Goal: Task Accomplishment & Management: Use online tool/utility

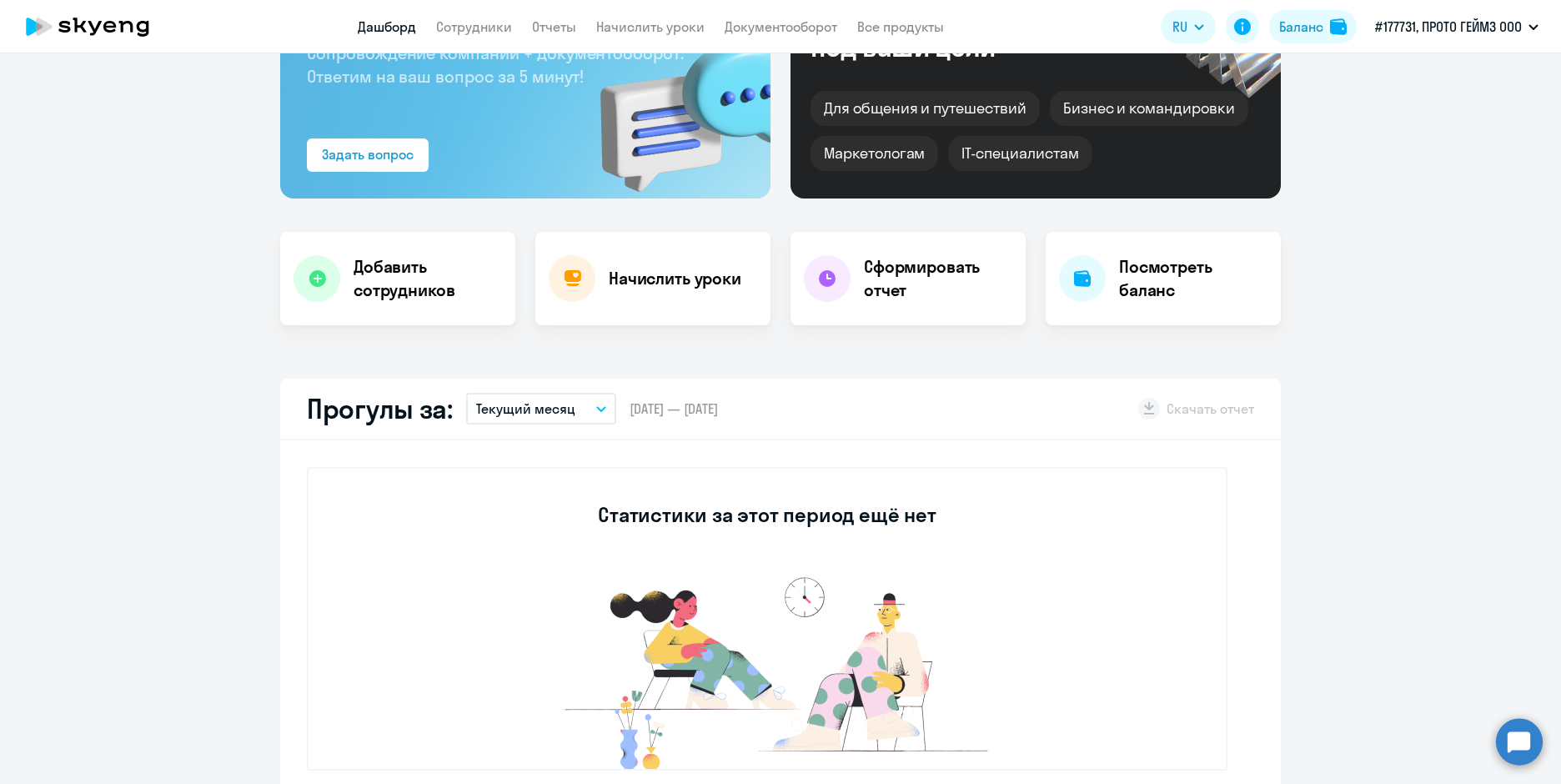
scroll to position [167, 0]
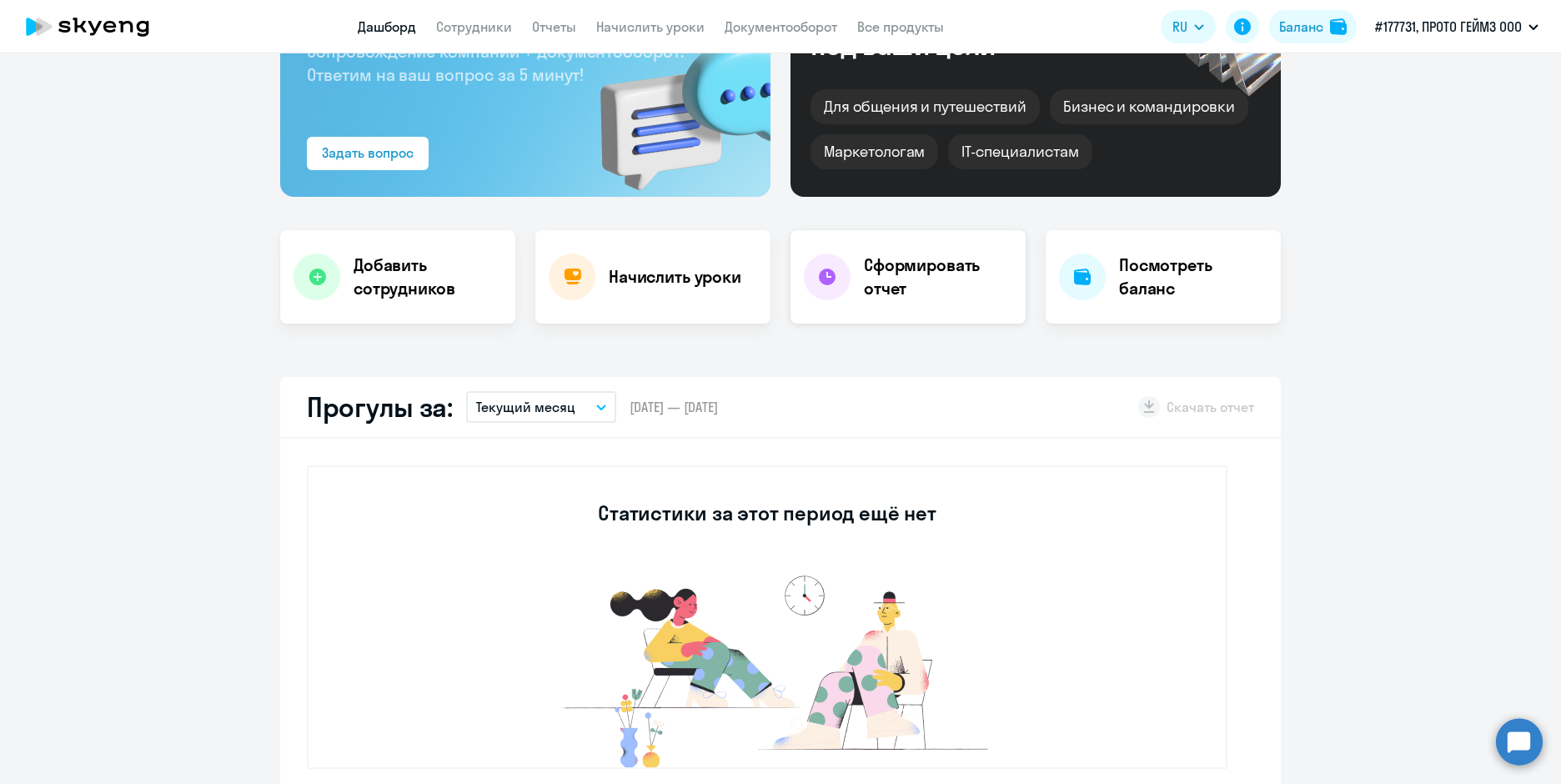
select select "30"
click at [892, 278] on h4 "Сформировать отчет" at bounding box center [938, 277] width 149 height 47
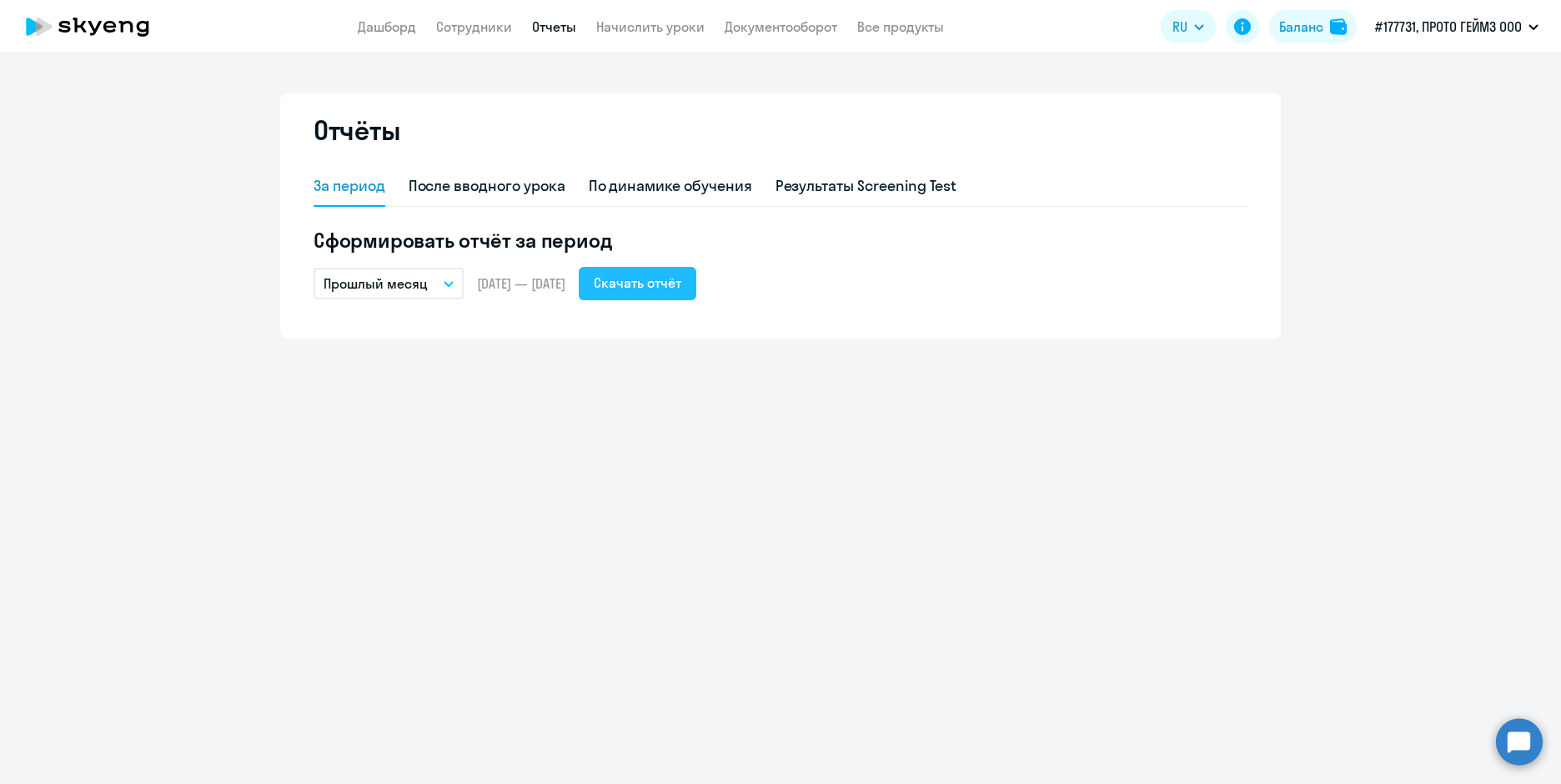
click at [682, 285] on div "Скачать отчёт" at bounding box center [638, 283] width 88 height 20
